Goal: Complete application form

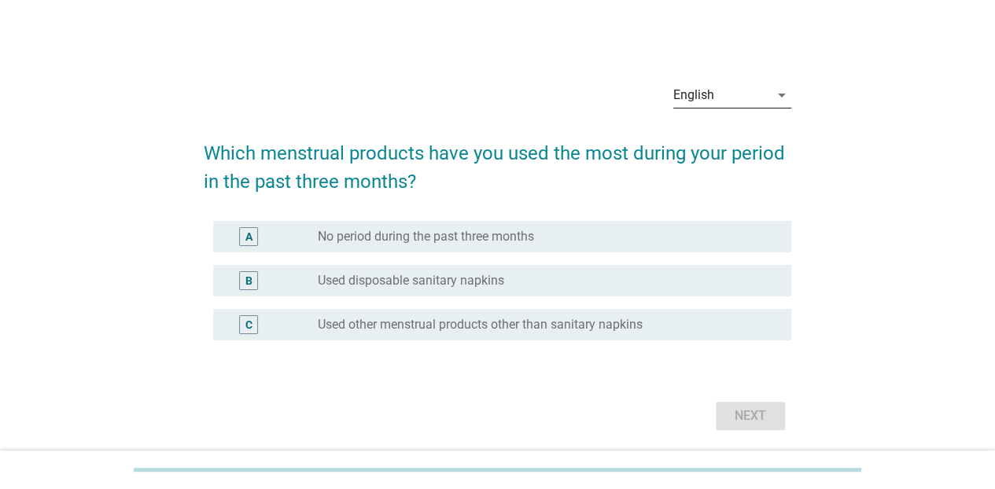
click at [774, 93] on icon "arrow_drop_down" at bounding box center [782, 95] width 19 height 19
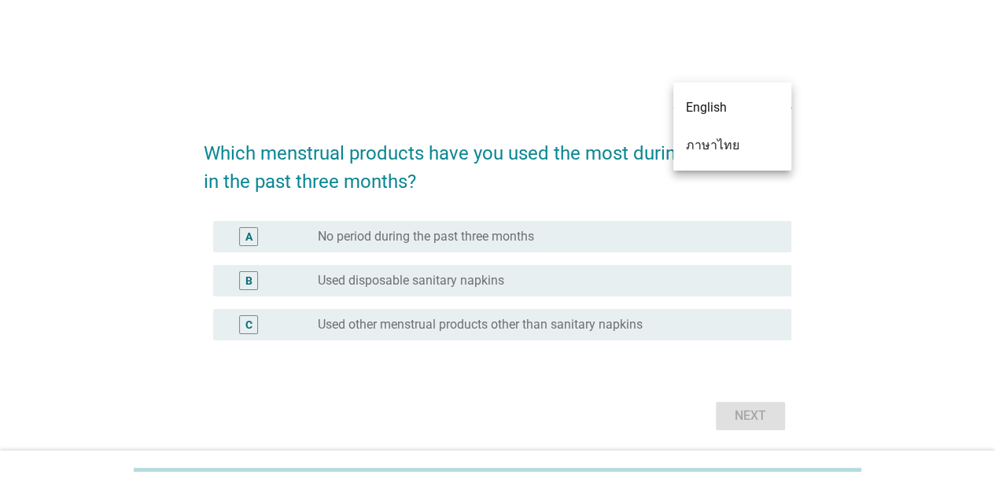
click at [752, 142] on div "ภาษาไทย" at bounding box center [732, 145] width 93 height 19
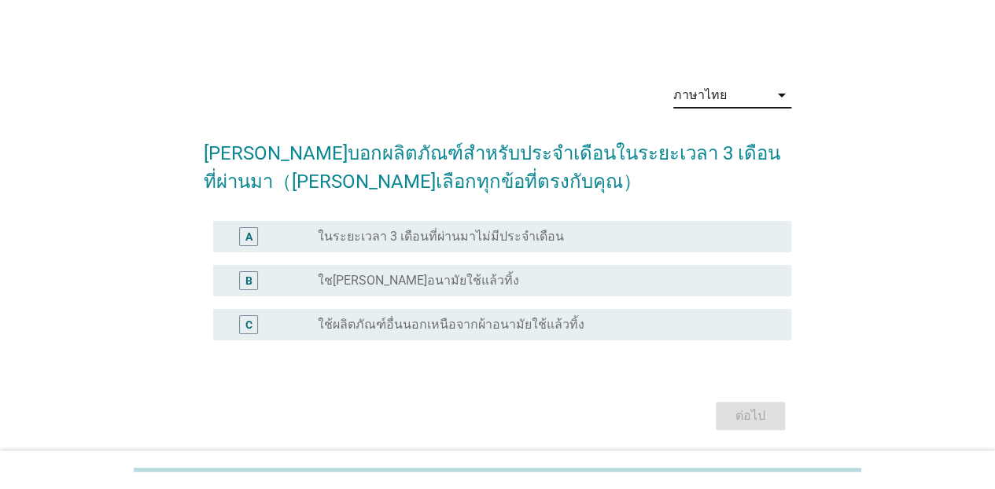
click at [416, 283] on label "ใชเผ้าอนามัยใช้แล้วทิ้ง" at bounding box center [418, 281] width 201 height 16
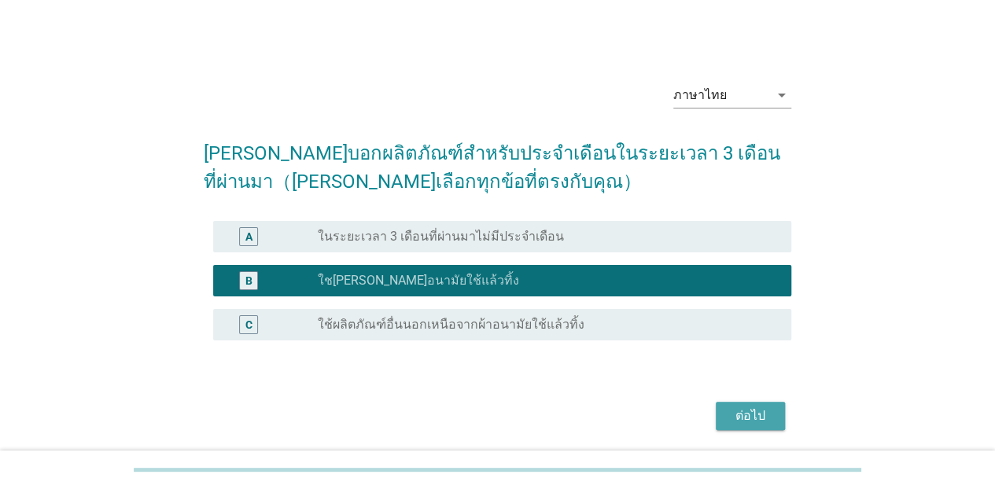
click at [731, 417] on div "ต่อไป" at bounding box center [751, 416] width 44 height 19
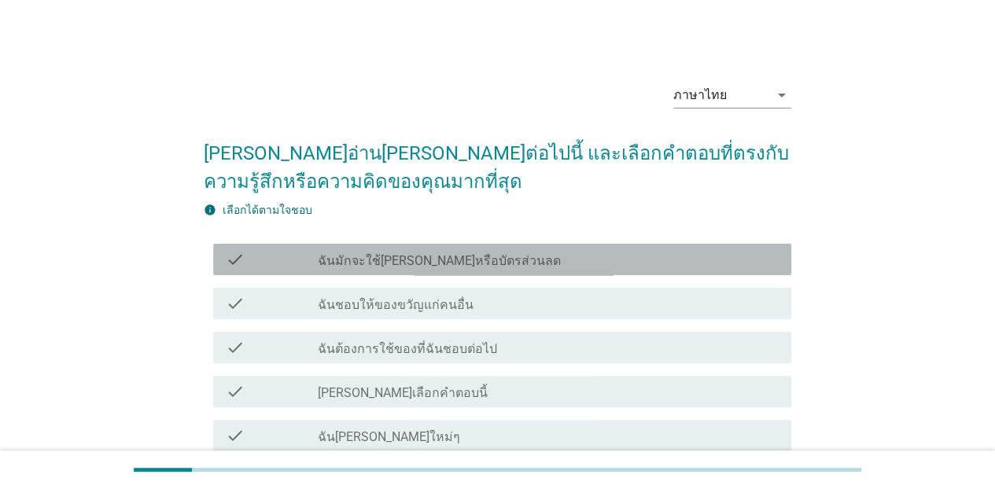
click at [410, 264] on label "ฉันมักจะใช้คูปองหรือบัตรส่วนลด" at bounding box center [439, 261] width 243 height 16
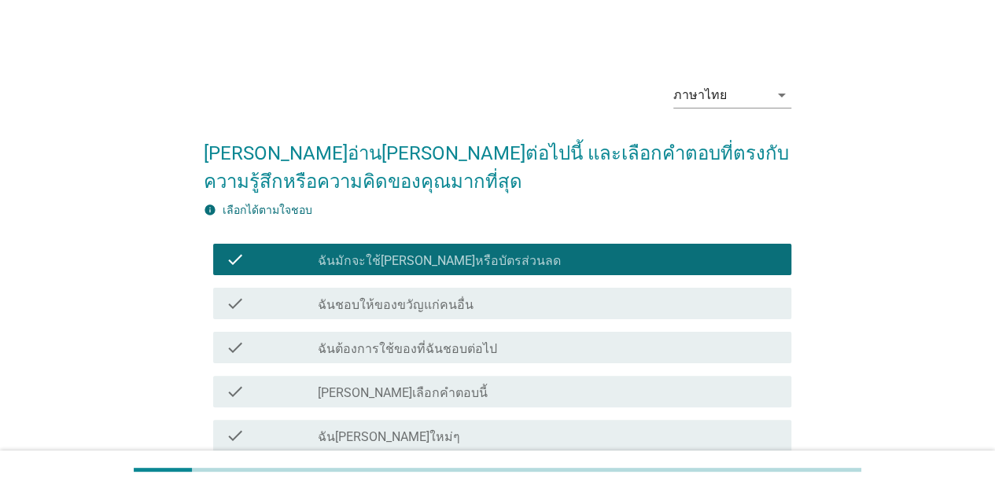
scroll to position [79, 0]
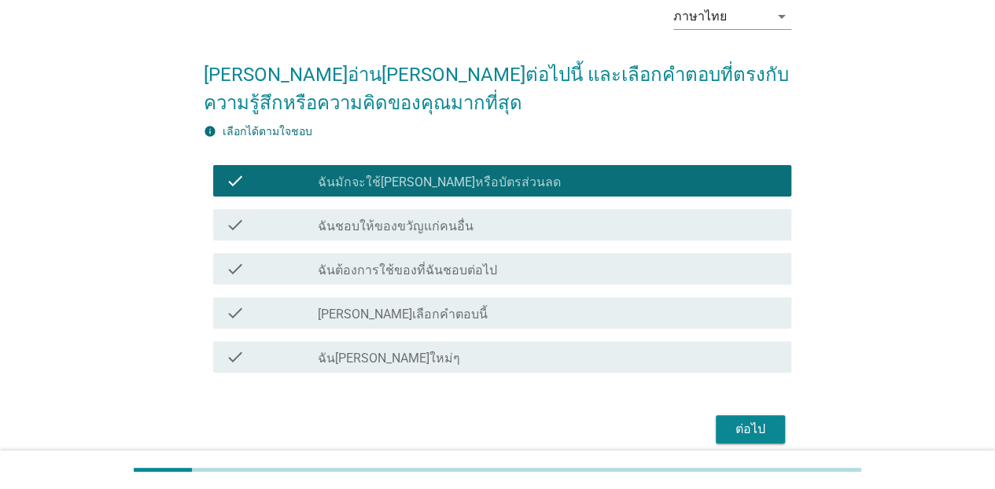
click at [461, 274] on label "ฉันต้องการใช้ของที่ฉันชอบต่อไป" at bounding box center [407, 271] width 179 height 16
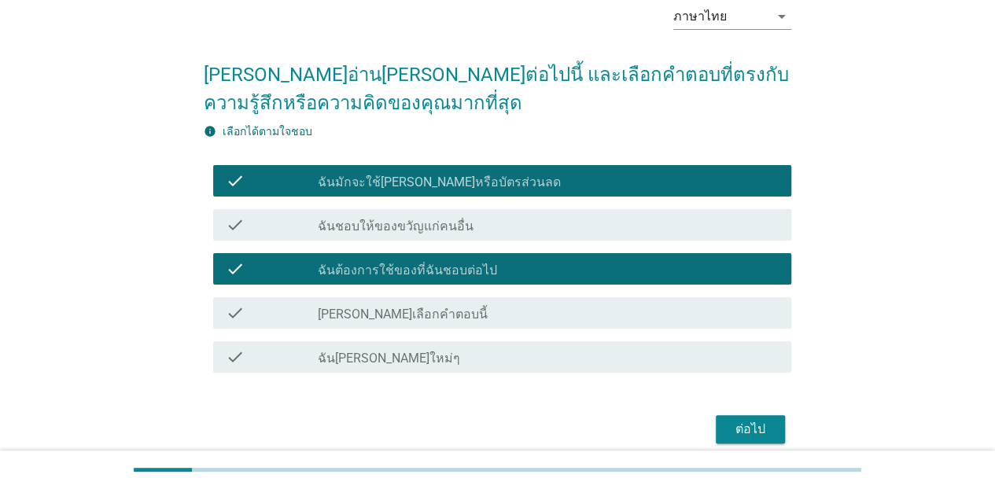
click at [768, 430] on div "ต่อไป" at bounding box center [751, 429] width 44 height 19
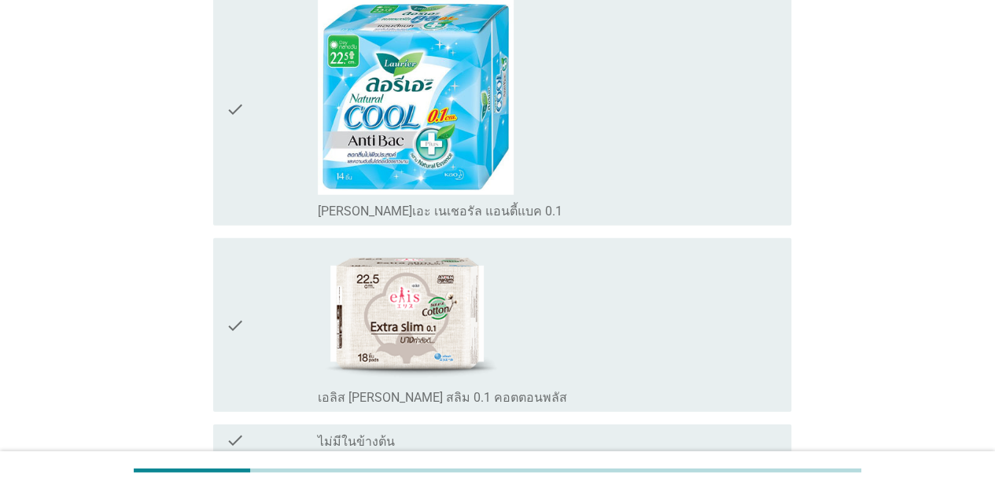
scroll to position [2194, 0]
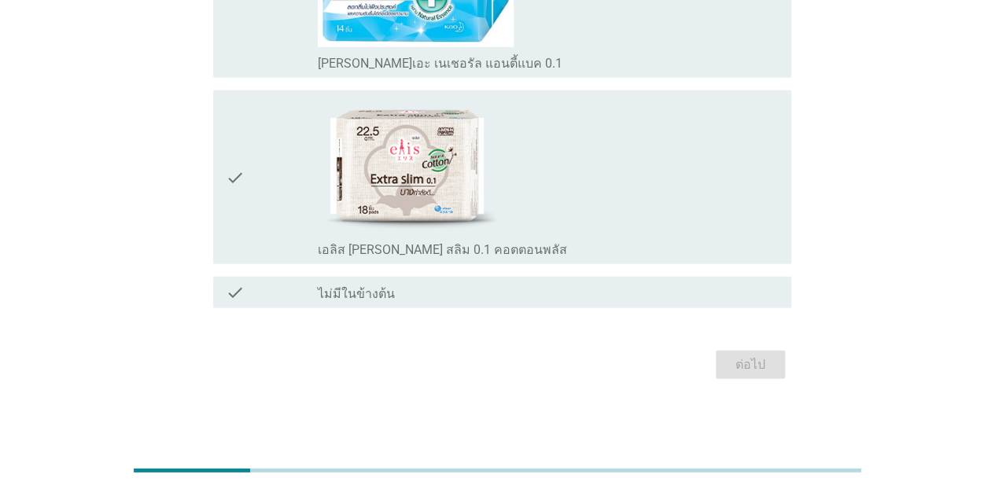
click at [374, 294] on label "ไม่มีในข้างต้น" at bounding box center [356, 294] width 77 height 16
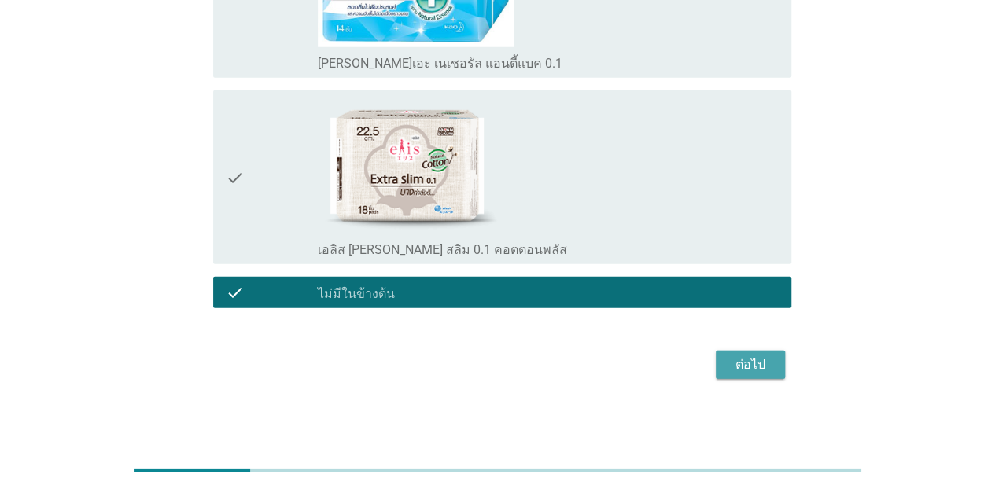
click at [747, 368] on div "ต่อไป" at bounding box center [751, 365] width 44 height 19
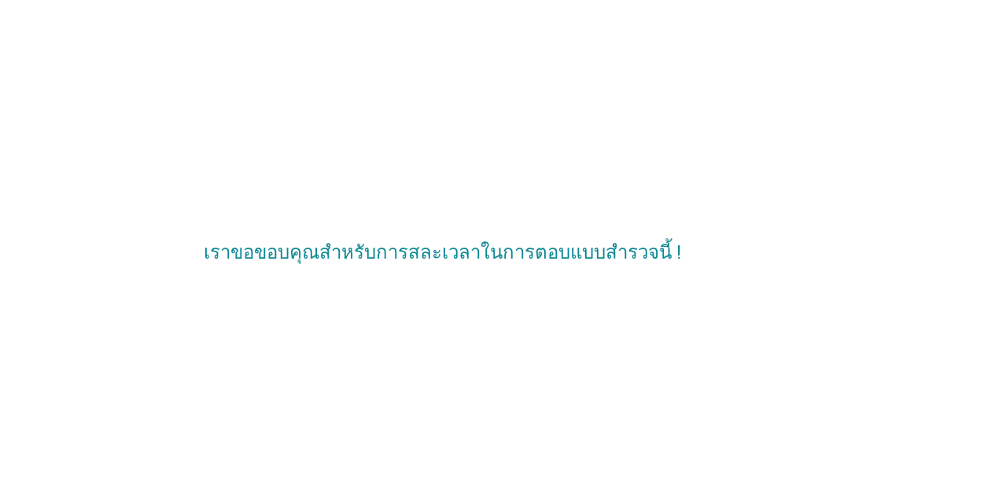
scroll to position [0, 0]
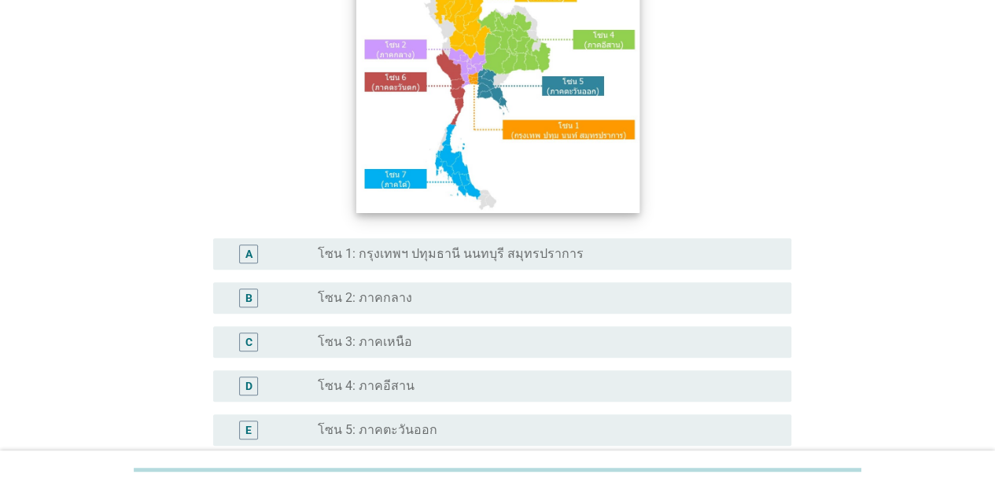
scroll to position [236, 0]
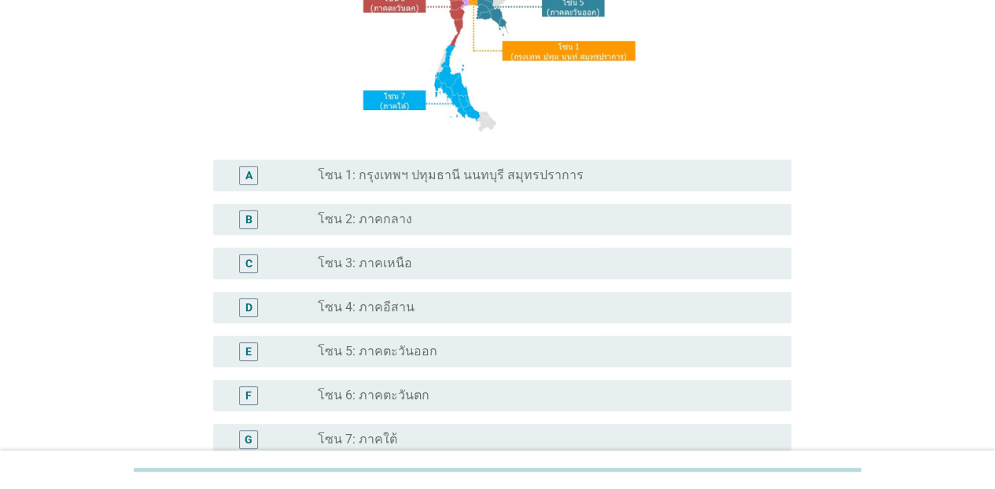
click at [400, 433] on div "radio_button_unchecked โซน 7: ภาคใต้" at bounding box center [542, 440] width 449 height 16
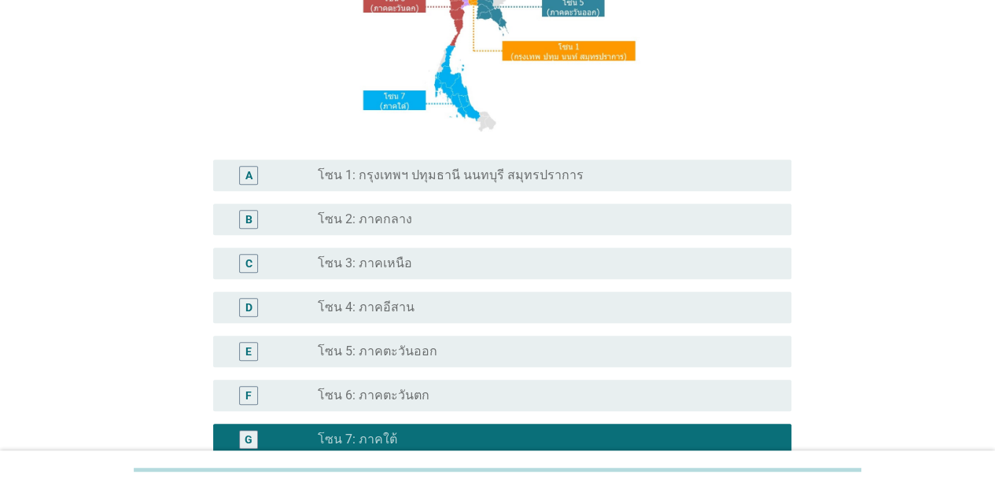
scroll to position [404, 0]
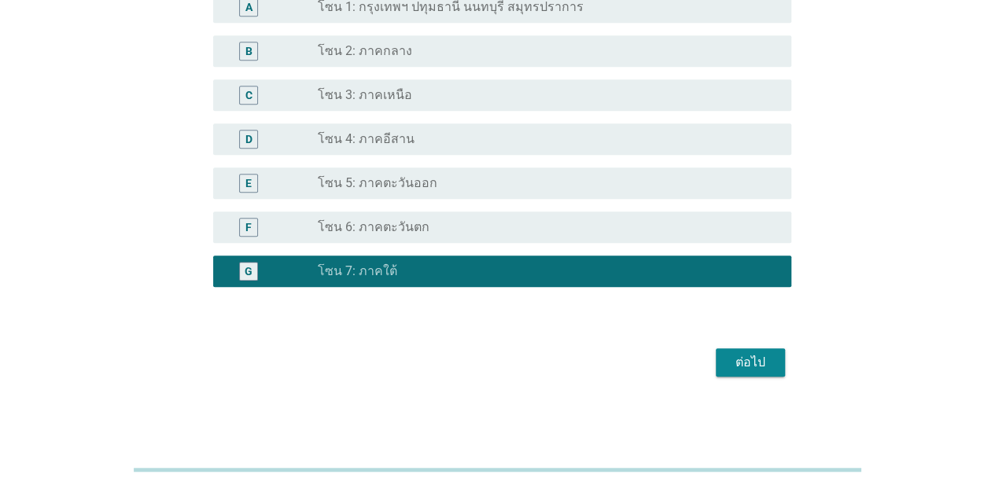
click at [777, 365] on button "ต่อไป" at bounding box center [750, 363] width 69 height 28
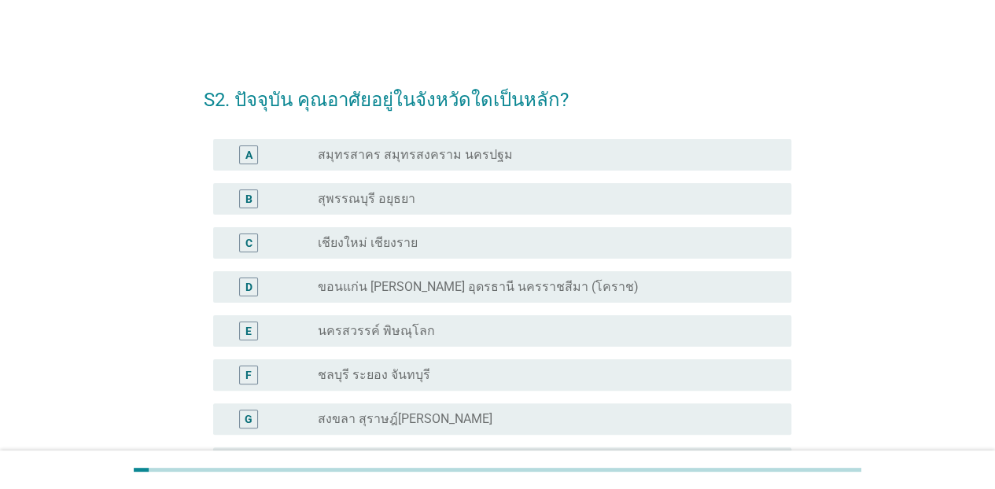
scroll to position [192, 0]
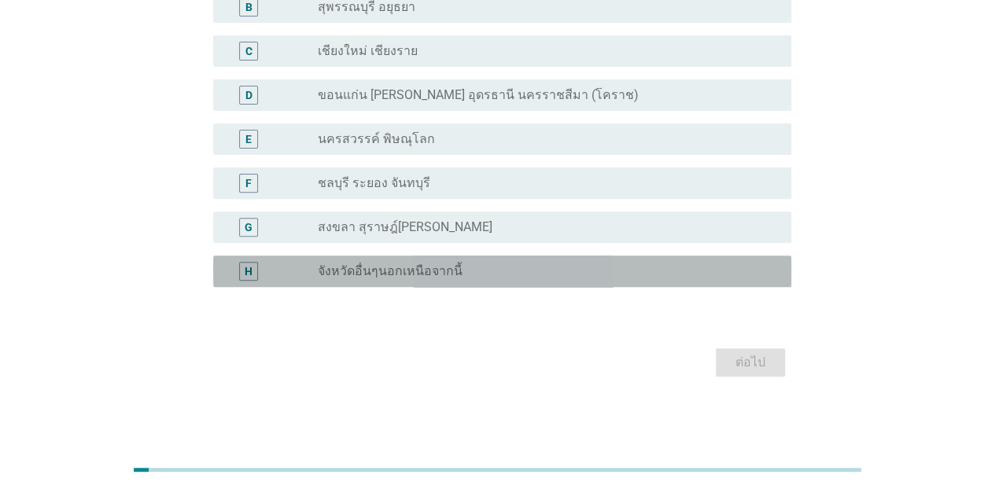
click at [478, 260] on div "H radio_button_unchecked จังหวัดอื่นๆนอกเหนือจากนี้" at bounding box center [502, 271] width 578 height 31
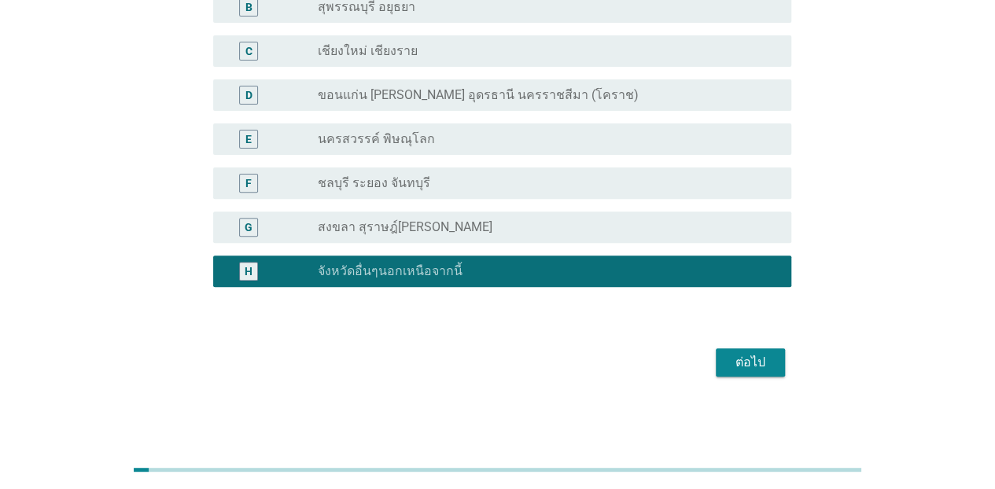
click at [749, 359] on div "ต่อไป" at bounding box center [751, 362] width 44 height 19
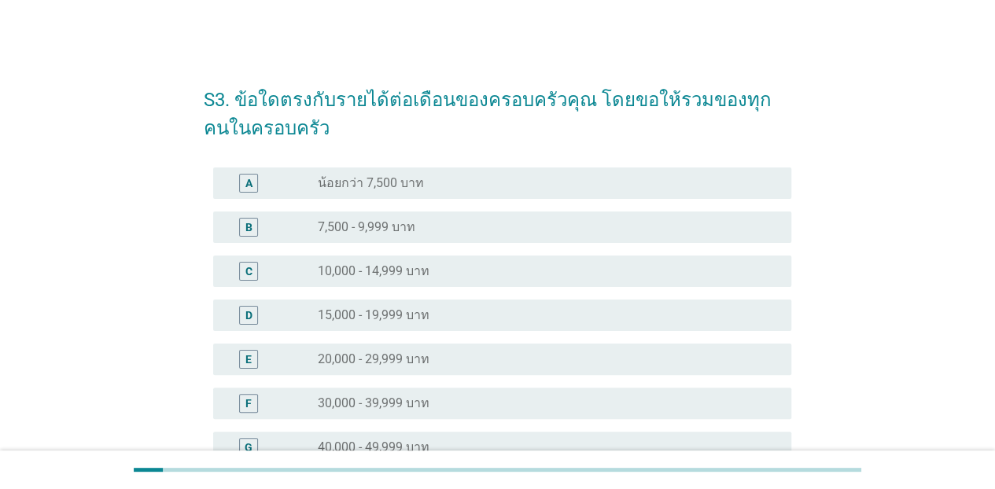
scroll to position [157, 0]
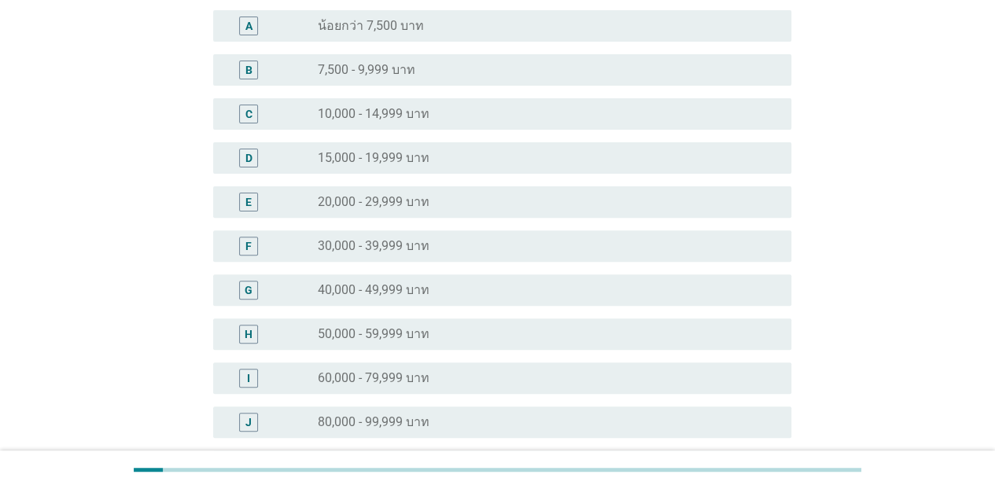
click at [397, 289] on label "40,000 - 49,999 บาท" at bounding box center [374, 291] width 112 height 16
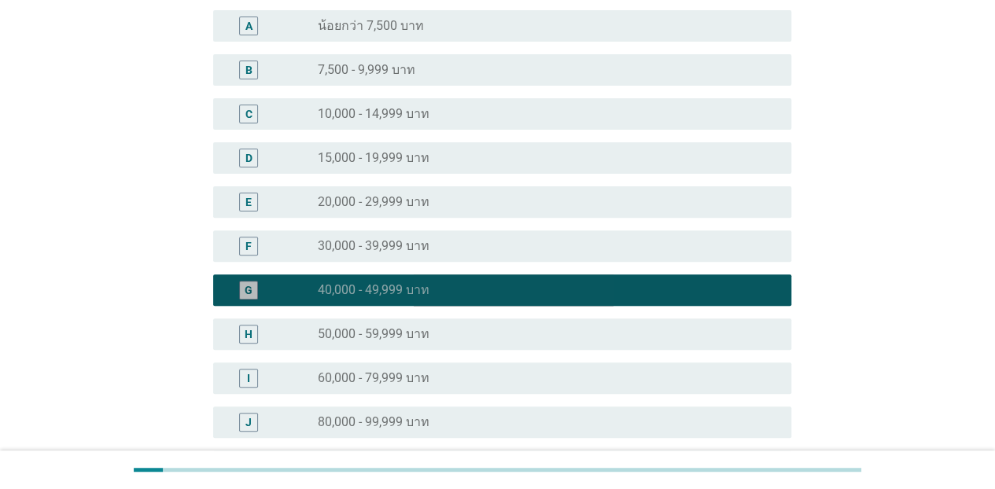
scroll to position [441, 0]
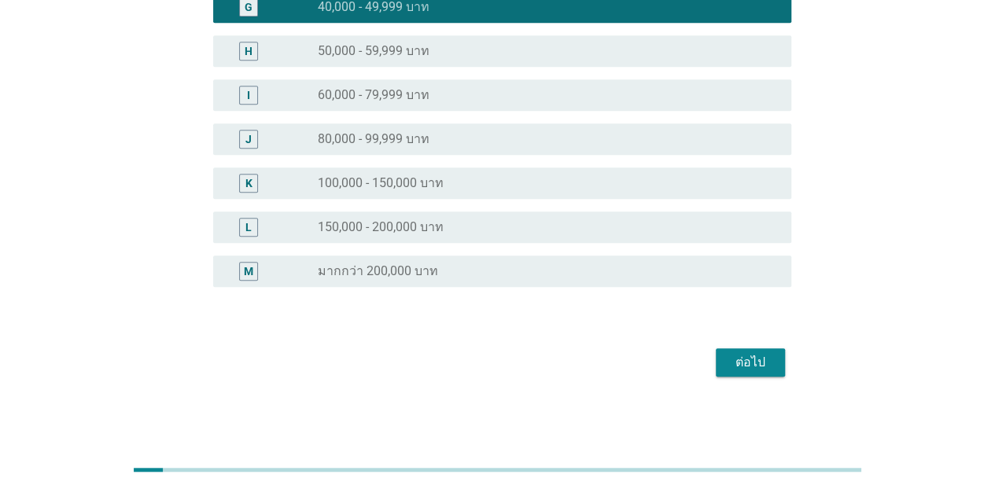
click at [763, 367] on div "ต่อไป" at bounding box center [751, 362] width 44 height 19
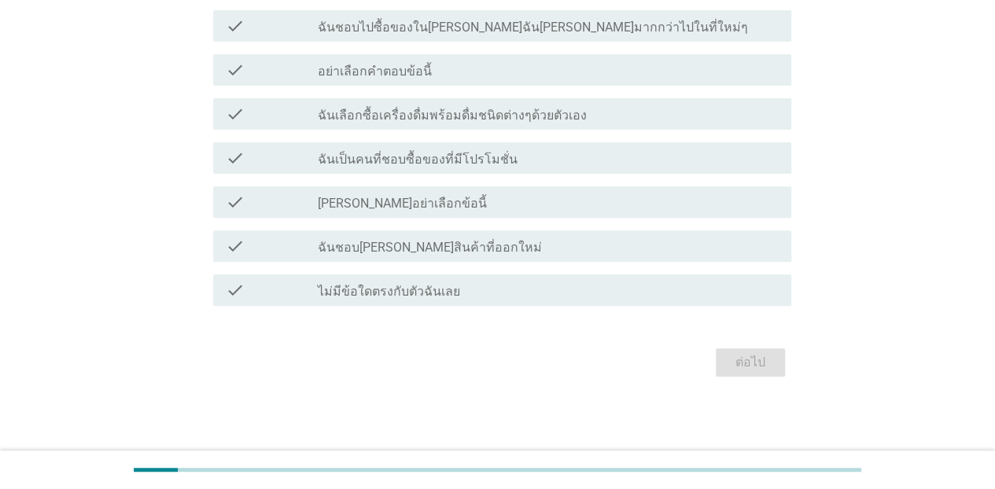
scroll to position [0, 0]
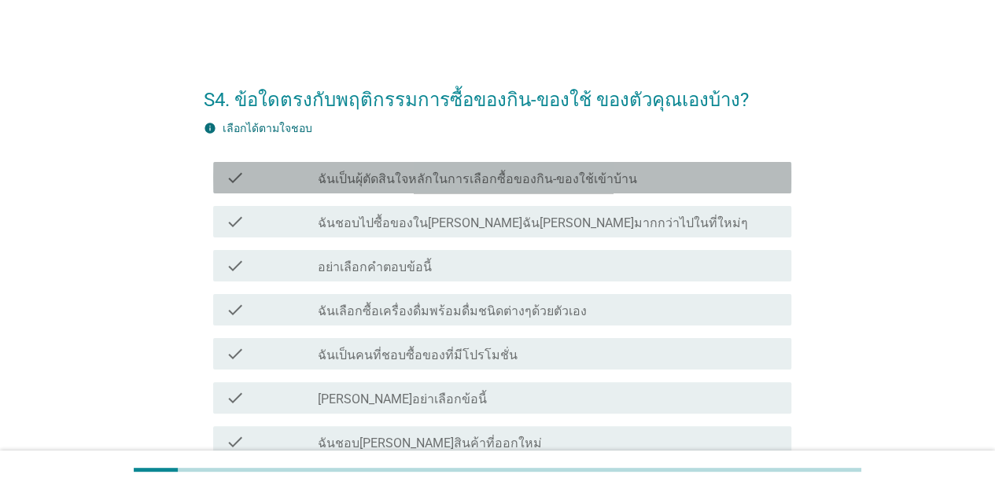
click at [574, 183] on label "ฉันเป็นผุ้ตัดสินใจหลักในการเลือกซื้อของกิน-ของใช้เข้าบ้าน" at bounding box center [477, 180] width 319 height 16
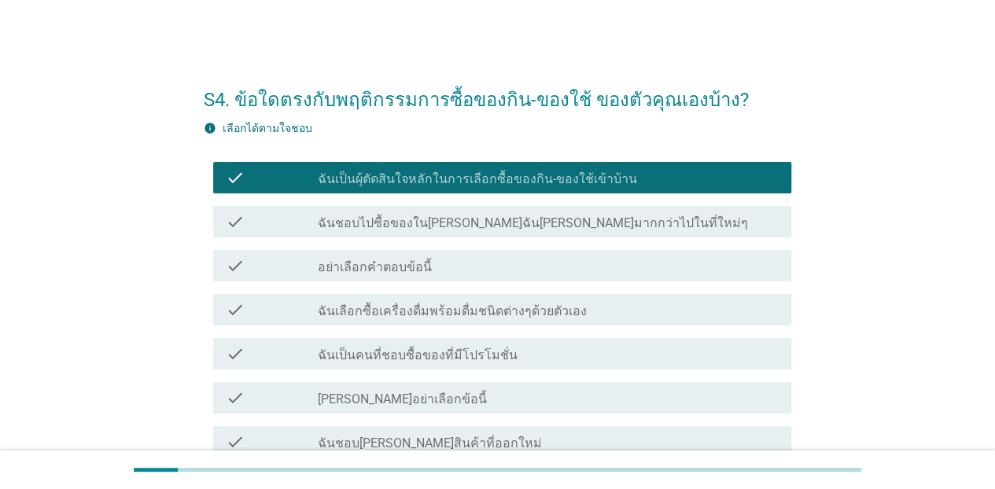
scroll to position [79, 0]
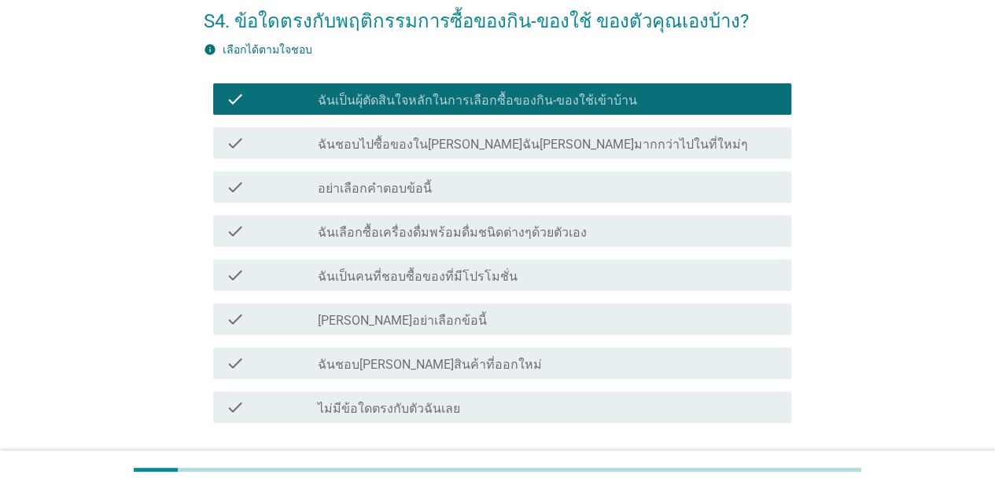
click at [511, 282] on div "check_box_outline_blank ฉันเป็นคนที่ชอบซื้อของที่มีโปรโมชั่น" at bounding box center [548, 275] width 461 height 19
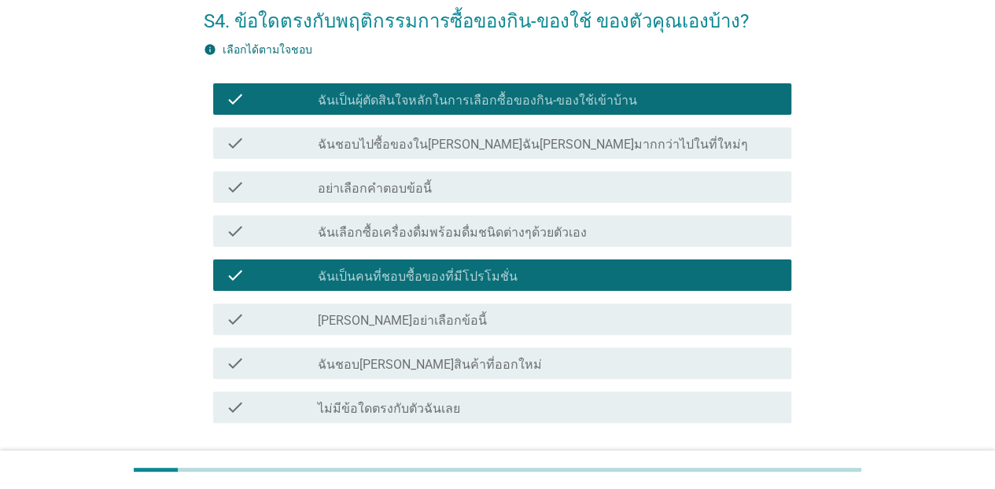
scroll to position [196, 0]
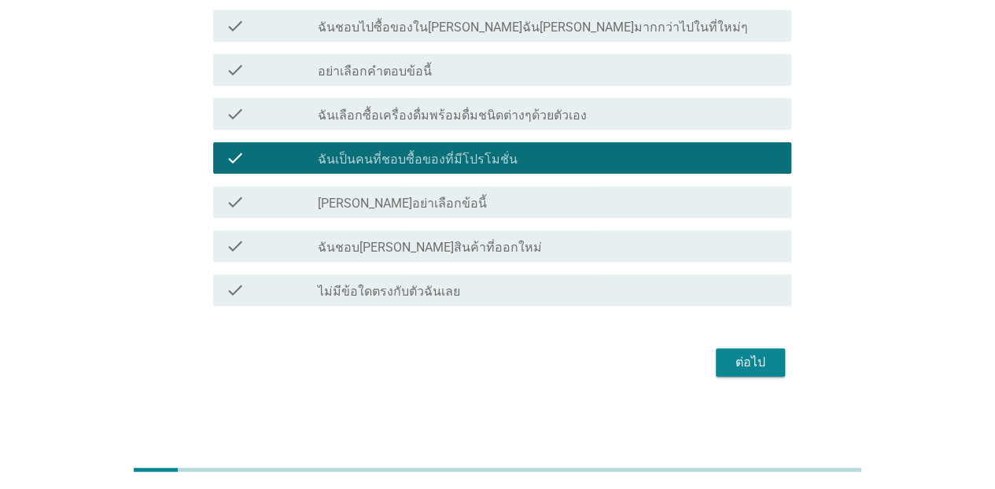
click at [771, 357] on div "ต่อไป" at bounding box center [751, 362] width 44 height 19
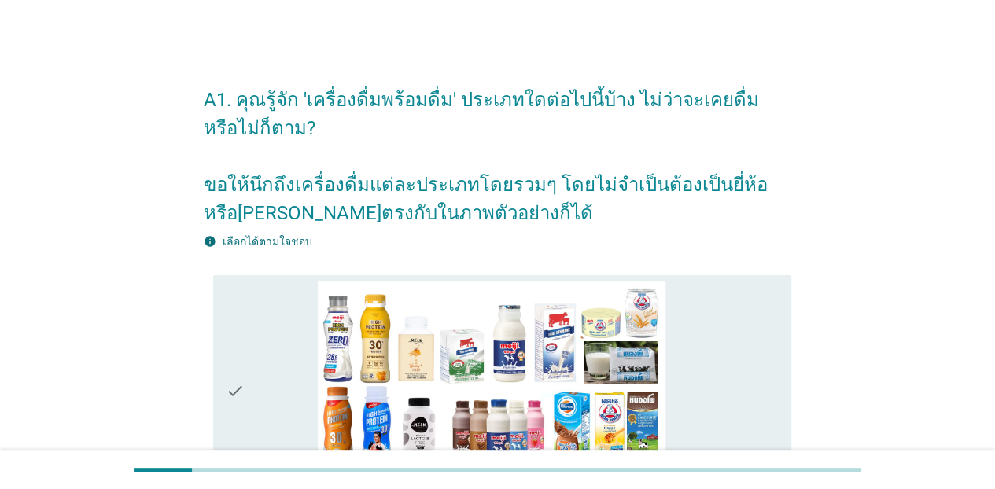
scroll to position [157, 0]
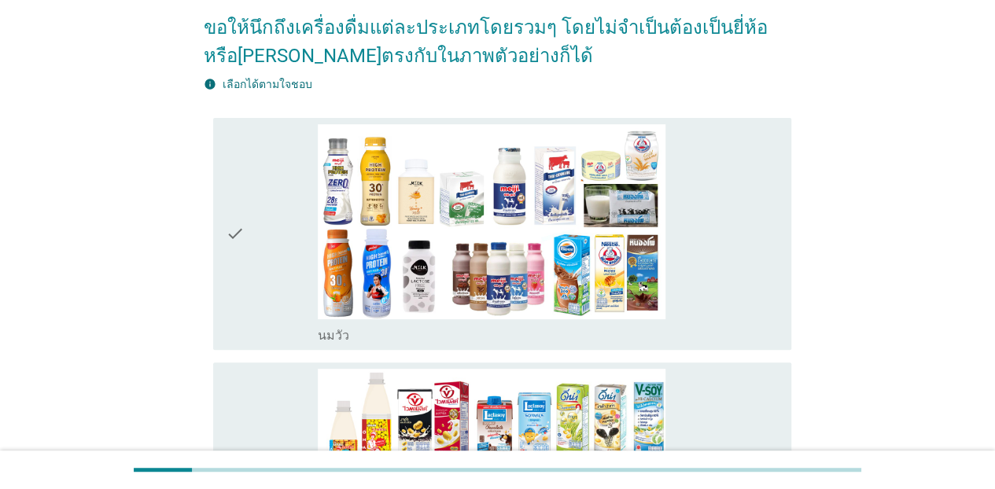
click at [266, 250] on div "check" at bounding box center [272, 234] width 92 height 220
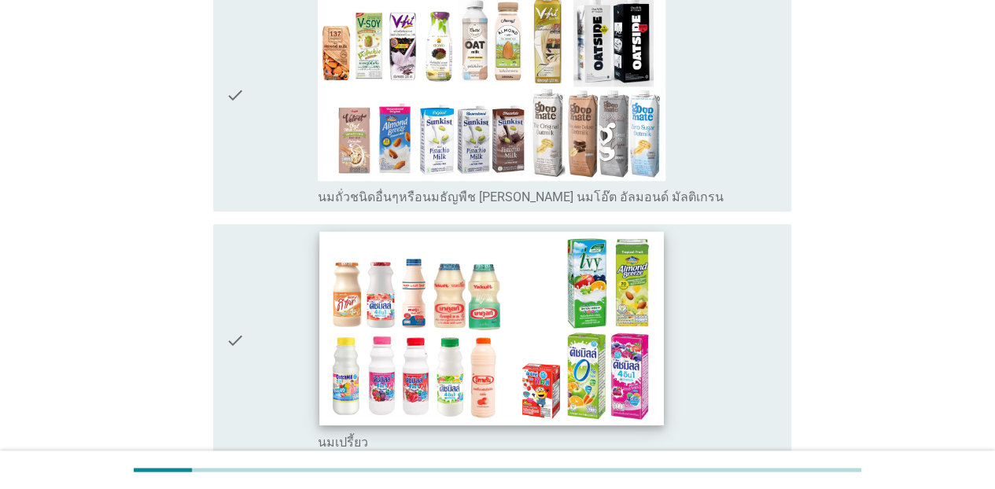
scroll to position [866, 0]
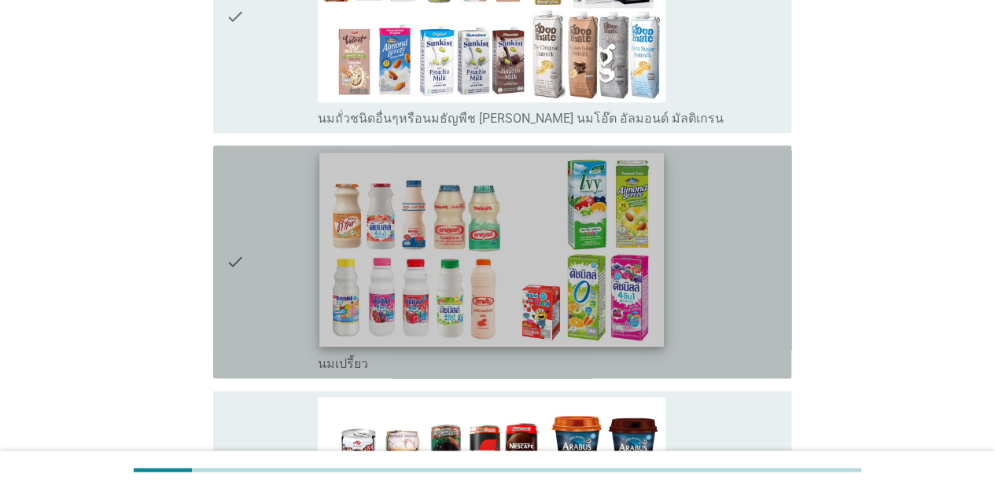
click at [423, 299] on img at bounding box center [491, 250] width 345 height 194
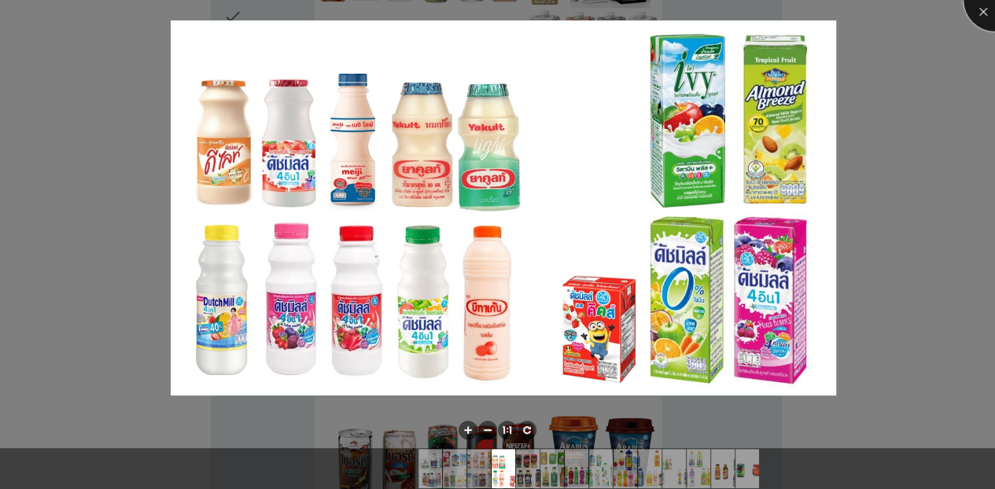
click at [979, 11] on div at bounding box center [995, 0] width 63 height 63
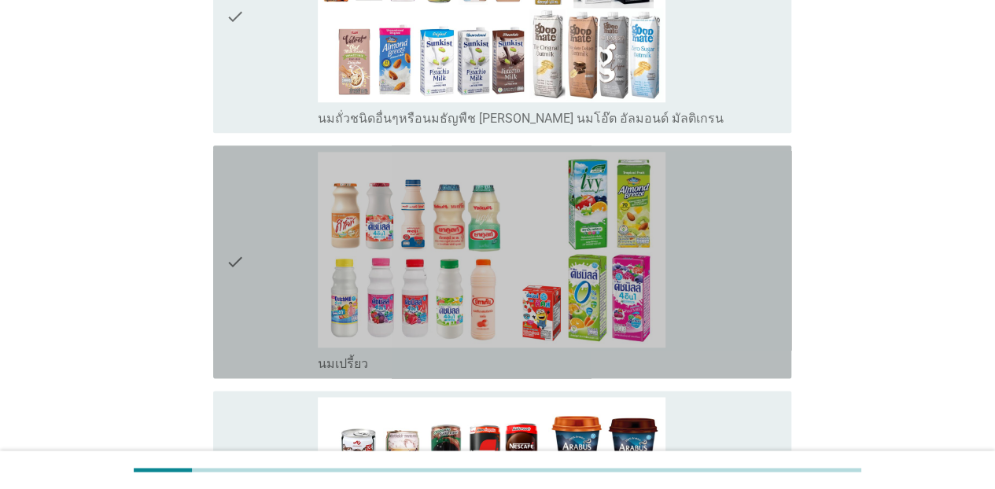
click at [242, 275] on icon "check" at bounding box center [235, 262] width 19 height 220
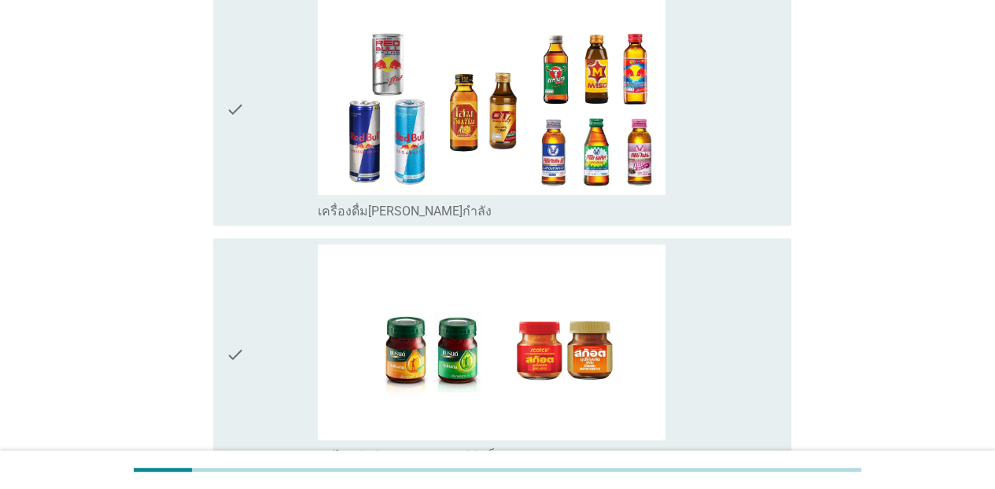
scroll to position [3432, 0]
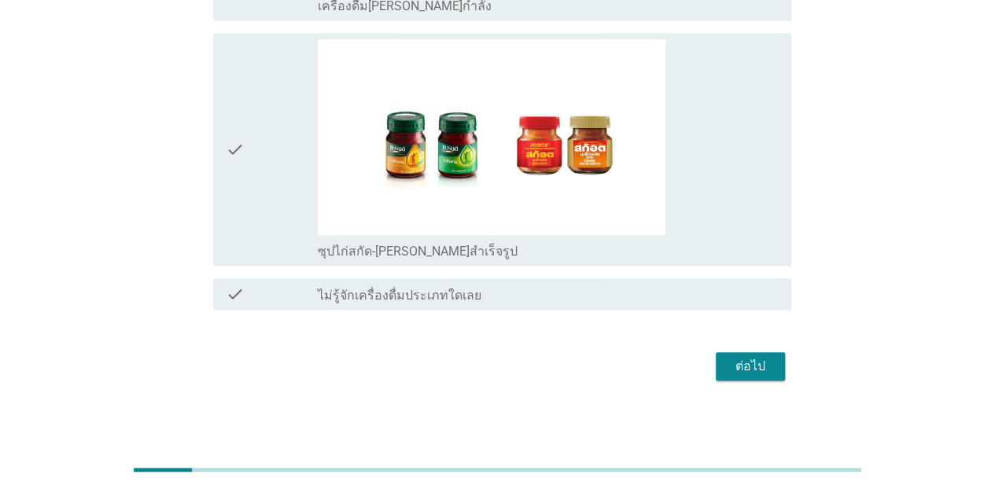
click at [731, 362] on div "ต่อไป" at bounding box center [751, 366] width 44 height 19
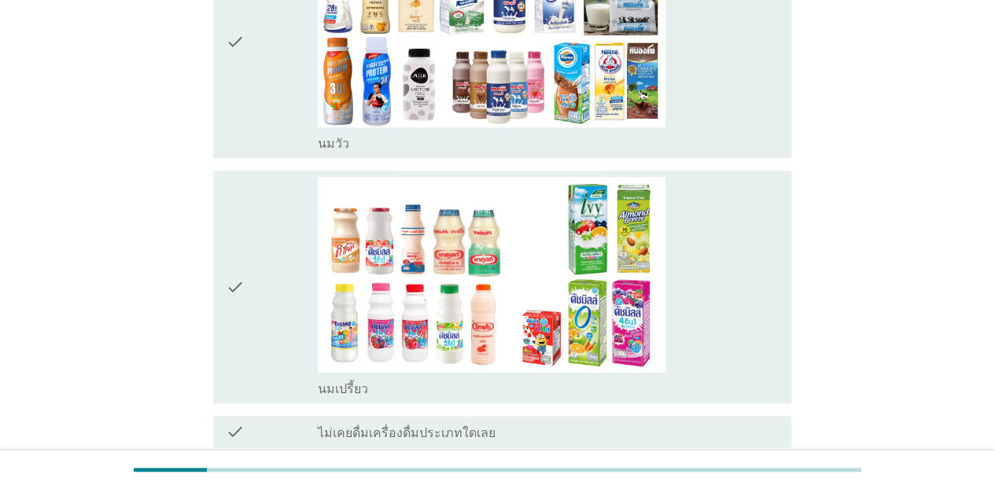
scroll to position [315, 0]
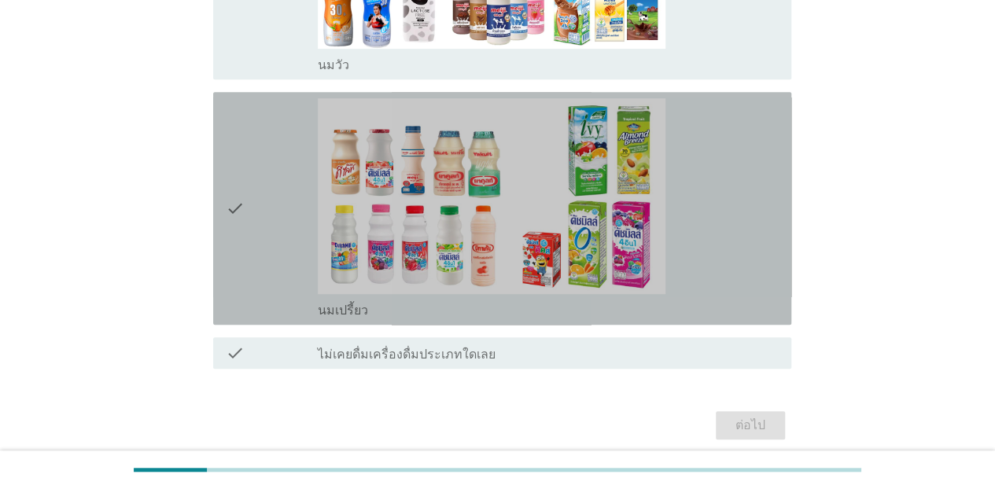
click at [237, 228] on icon "check" at bounding box center [235, 208] width 19 height 220
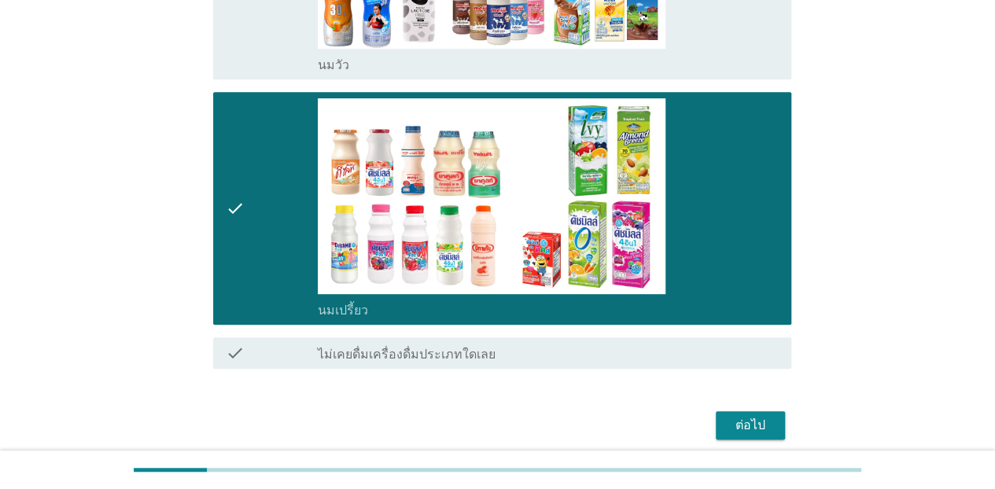
scroll to position [0, 0]
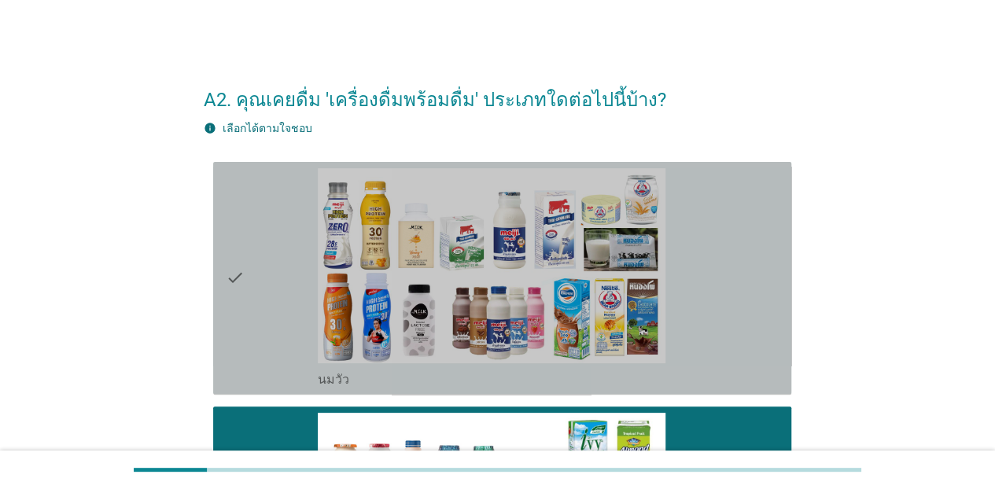
click at [237, 228] on icon "check" at bounding box center [235, 278] width 19 height 220
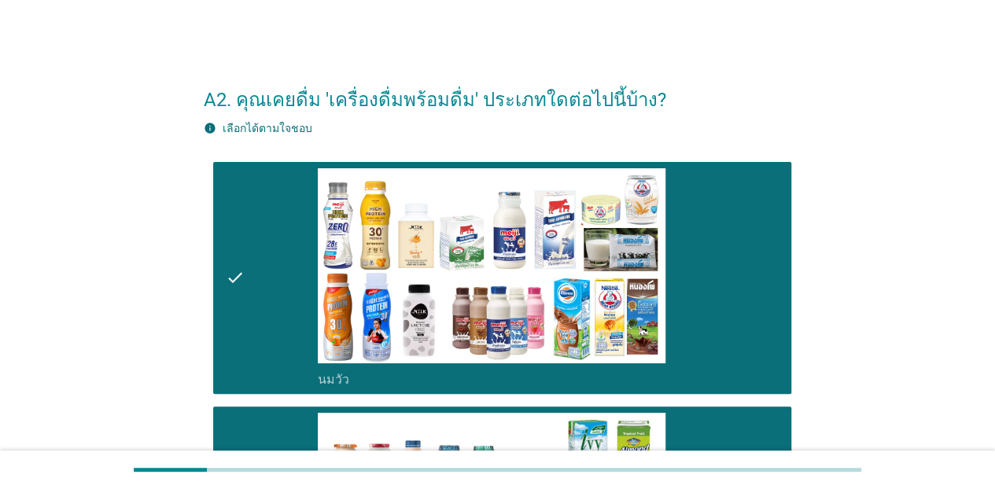
scroll to position [378, 0]
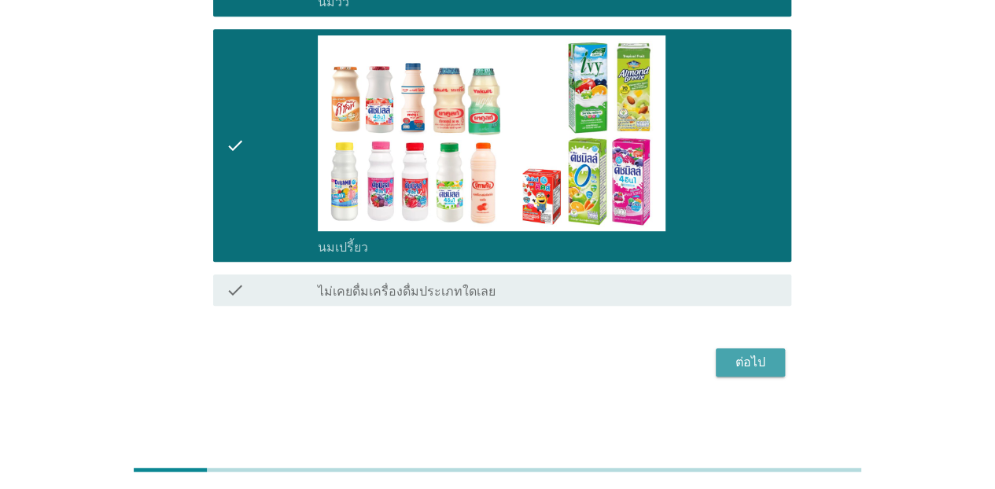
click at [740, 371] on div "ต่อไป" at bounding box center [751, 362] width 44 height 19
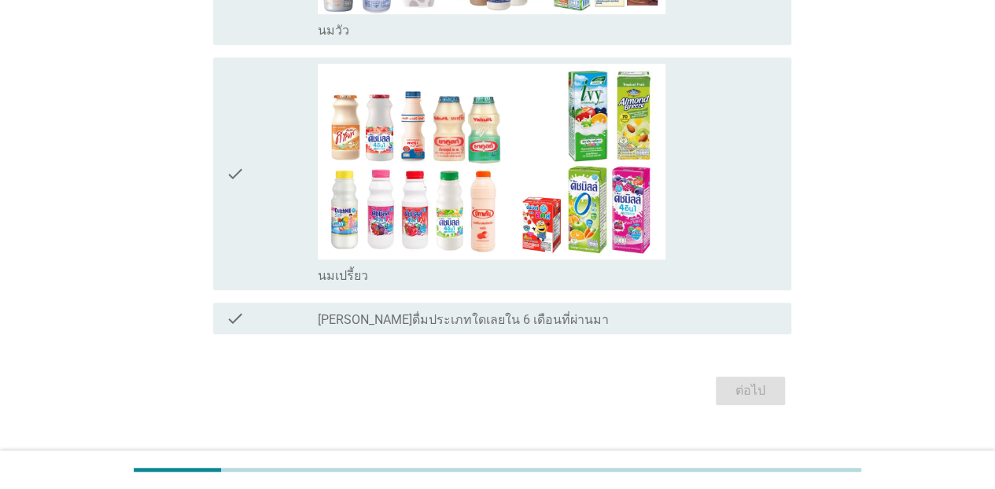
scroll to position [0, 0]
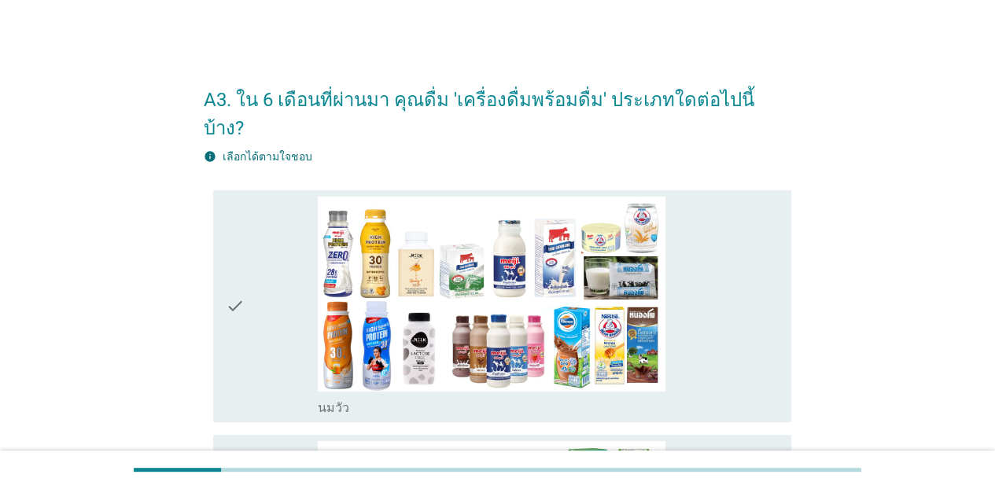
click at [277, 275] on div "check" at bounding box center [272, 307] width 92 height 220
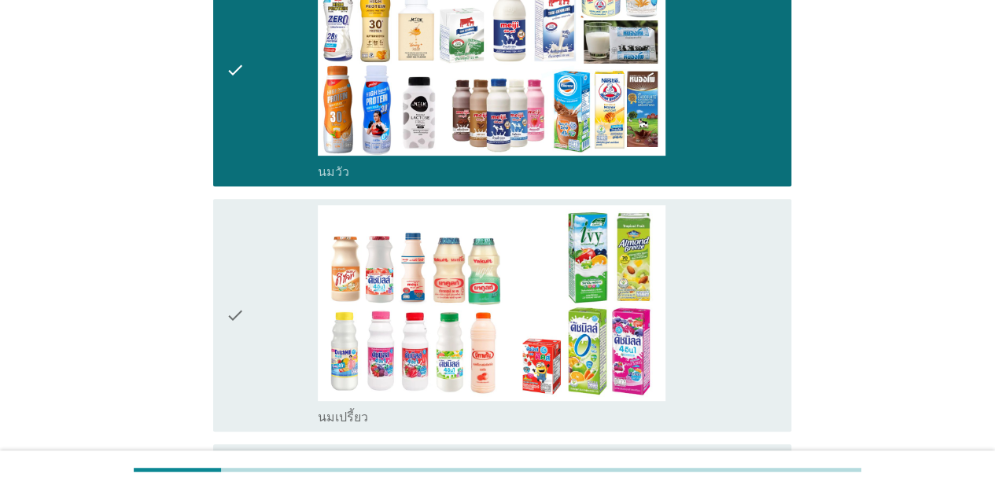
click at [267, 283] on div "check" at bounding box center [272, 315] width 92 height 220
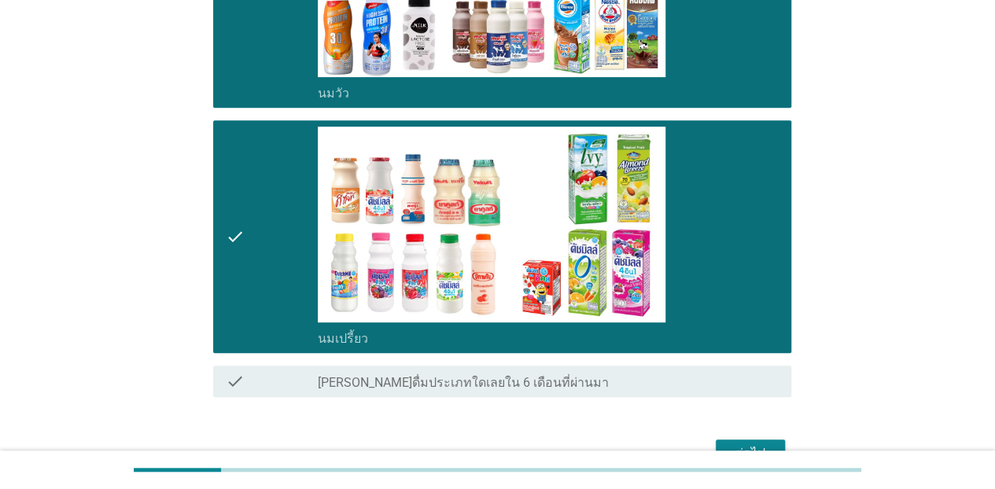
scroll to position [378, 0]
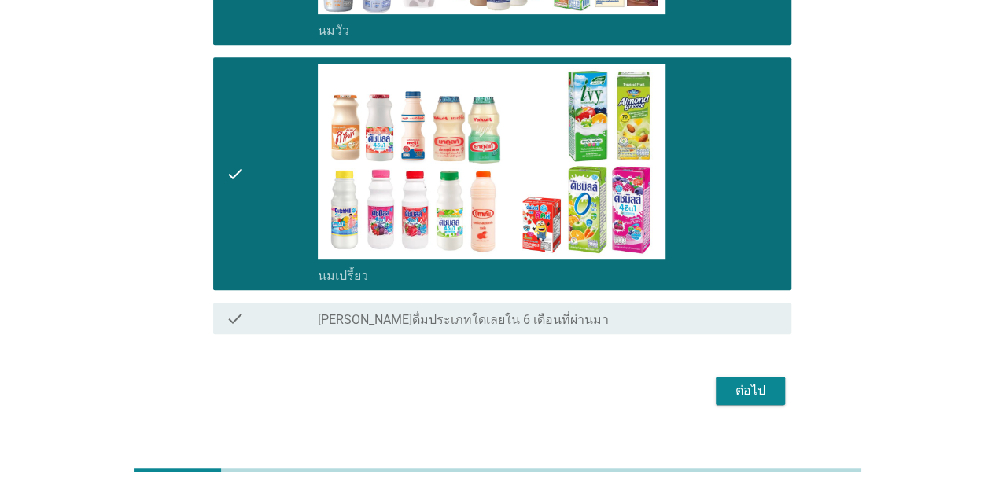
click at [753, 382] on div "ต่อไป" at bounding box center [751, 391] width 44 height 19
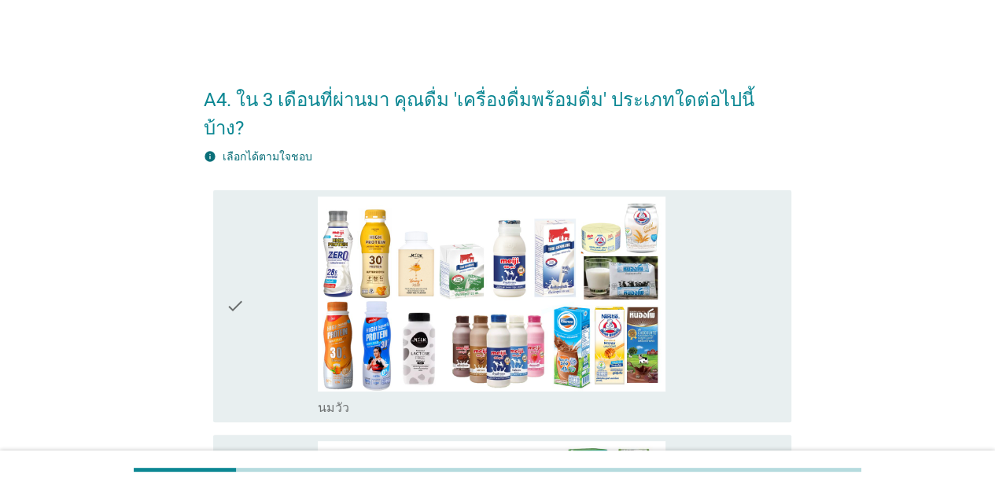
scroll to position [157, 0]
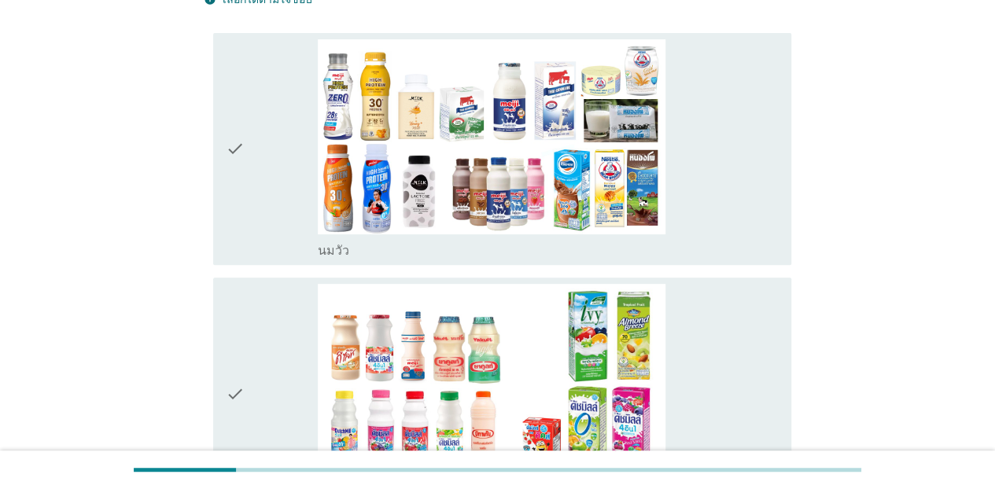
click at [309, 153] on div "check" at bounding box center [272, 149] width 92 height 220
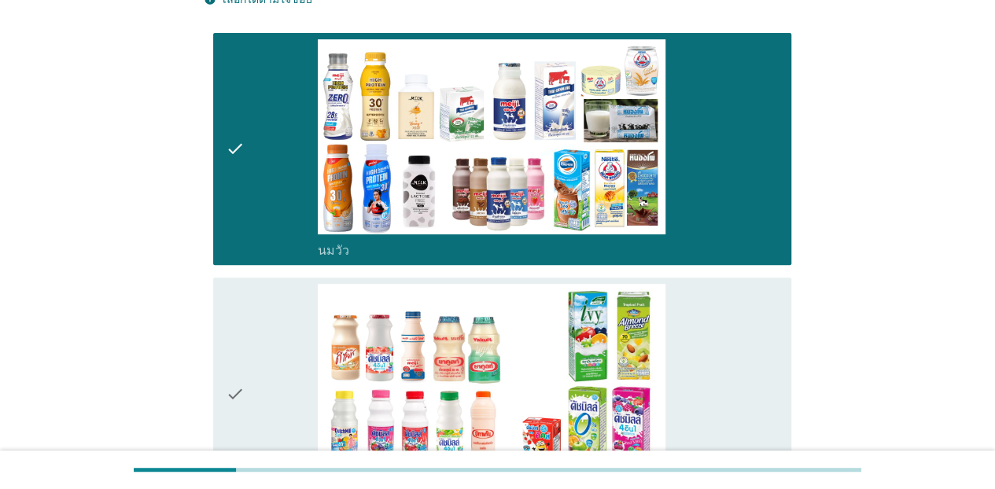
click at [311, 315] on div "check" at bounding box center [272, 394] width 92 height 220
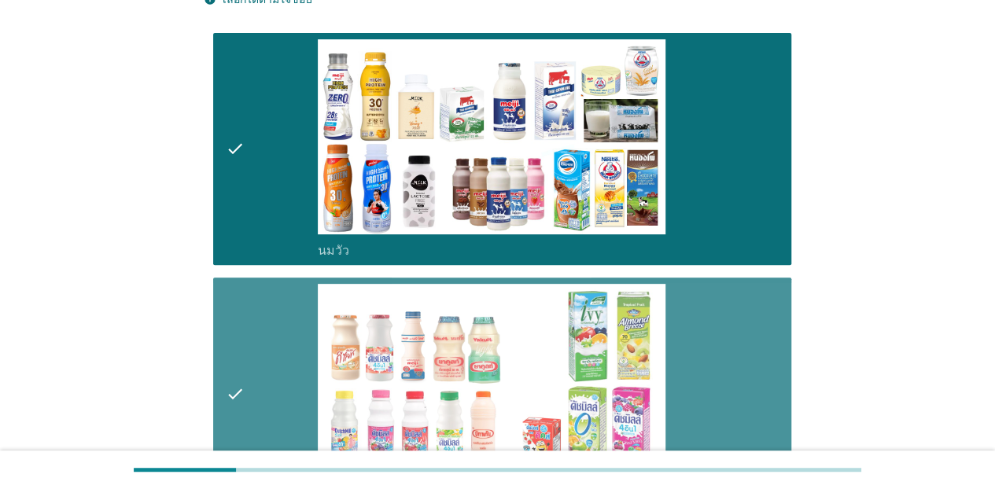
scroll to position [378, 0]
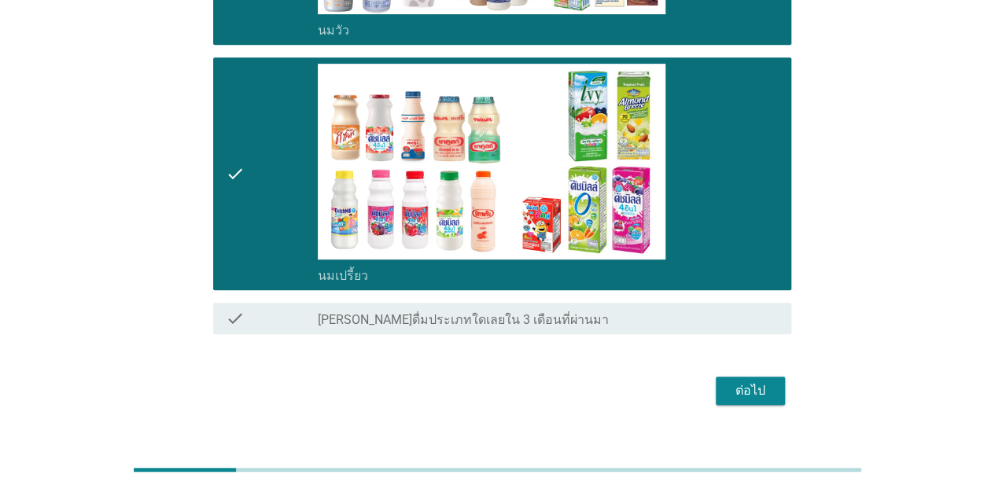
click at [746, 382] on div "ต่อไป" at bounding box center [751, 391] width 44 height 19
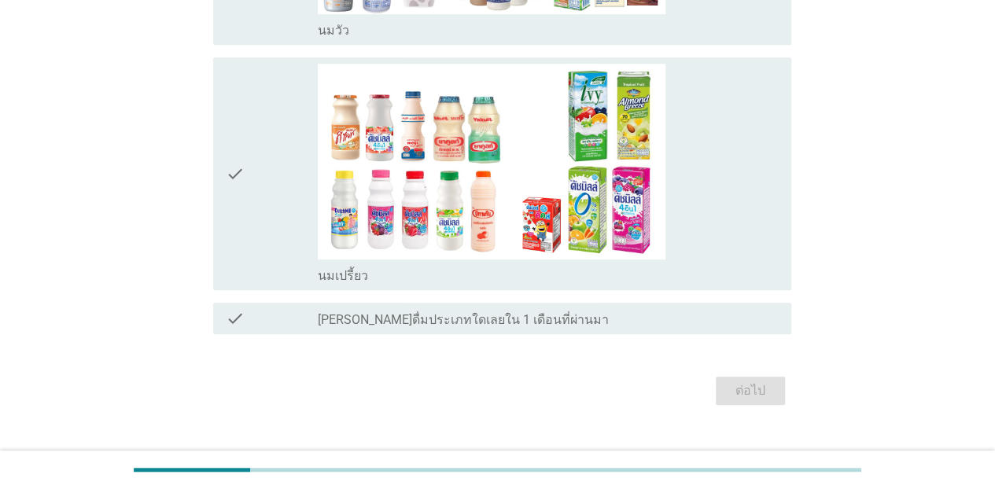
scroll to position [0, 0]
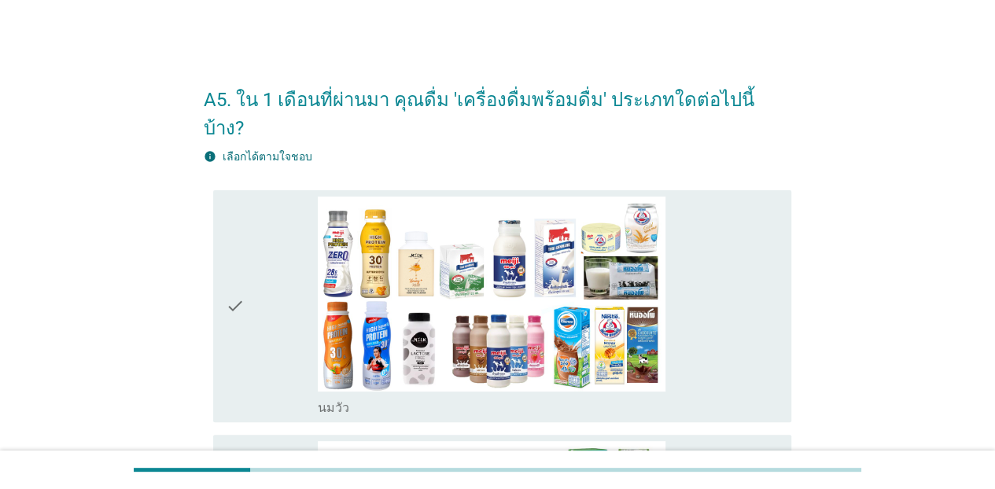
click at [295, 260] on div "check" at bounding box center [272, 307] width 92 height 220
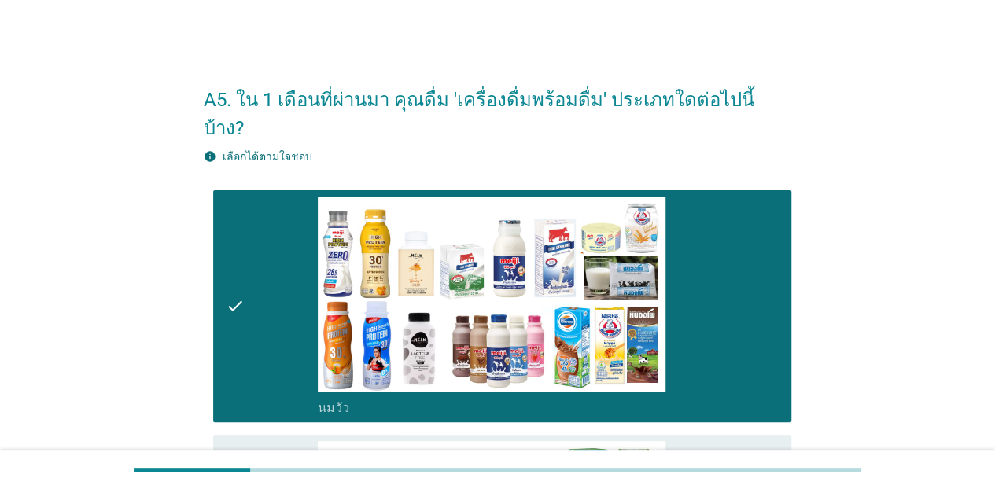
scroll to position [236, 0]
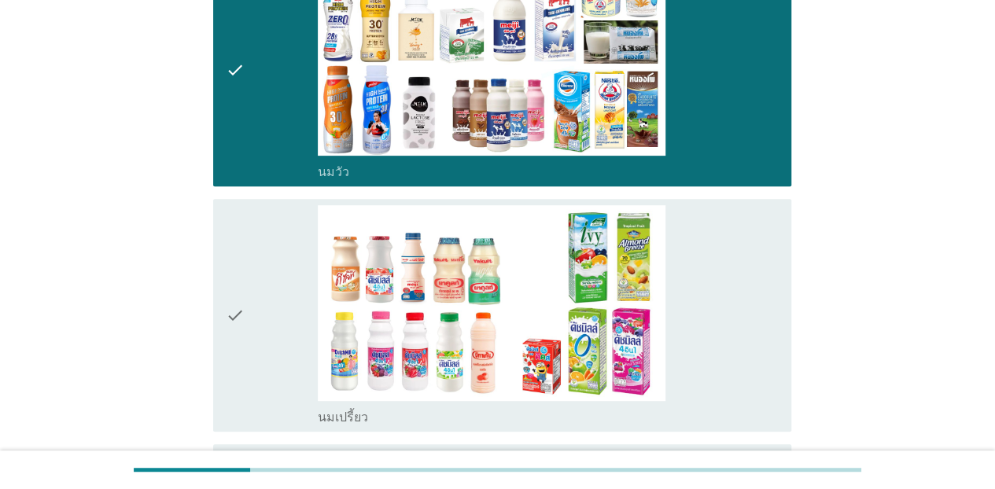
click at [273, 314] on div "check" at bounding box center [272, 315] width 92 height 220
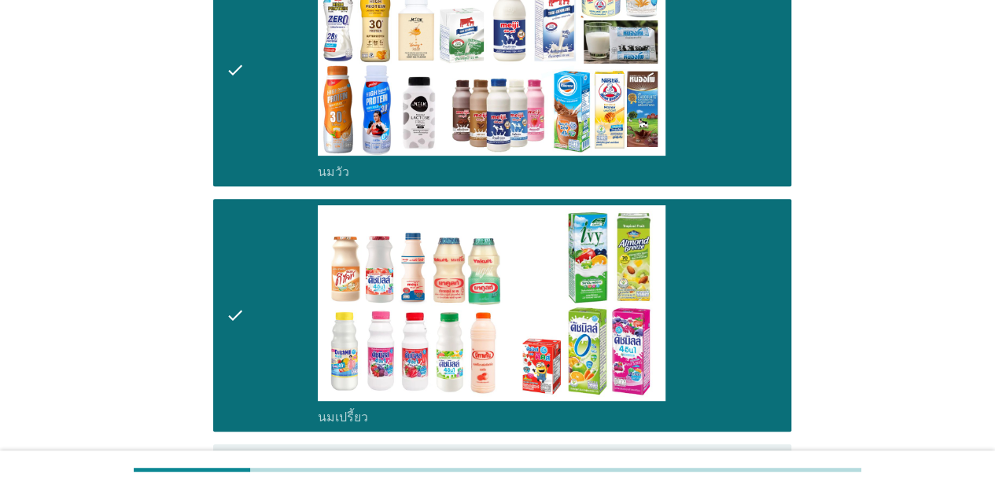
scroll to position [378, 0]
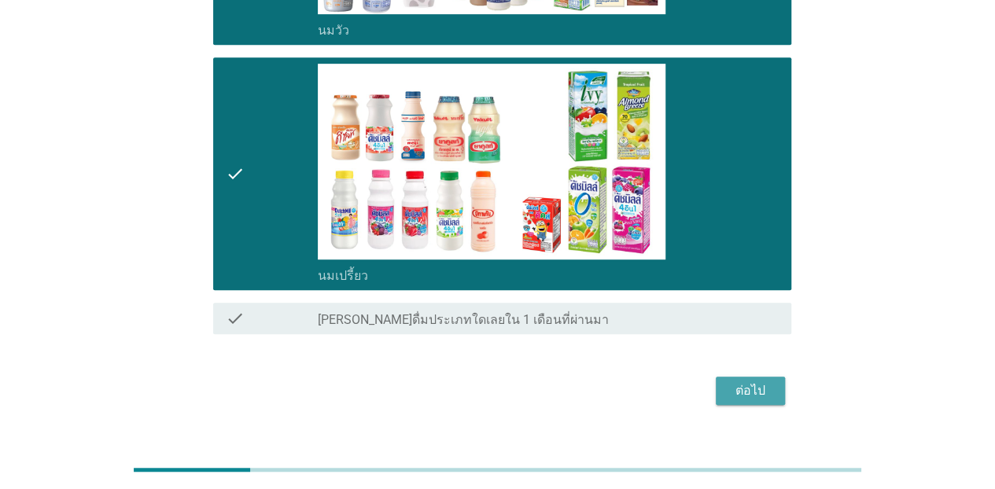
click at [737, 382] on div "ต่อไป" at bounding box center [751, 391] width 44 height 19
